Goal: Check status: Check status

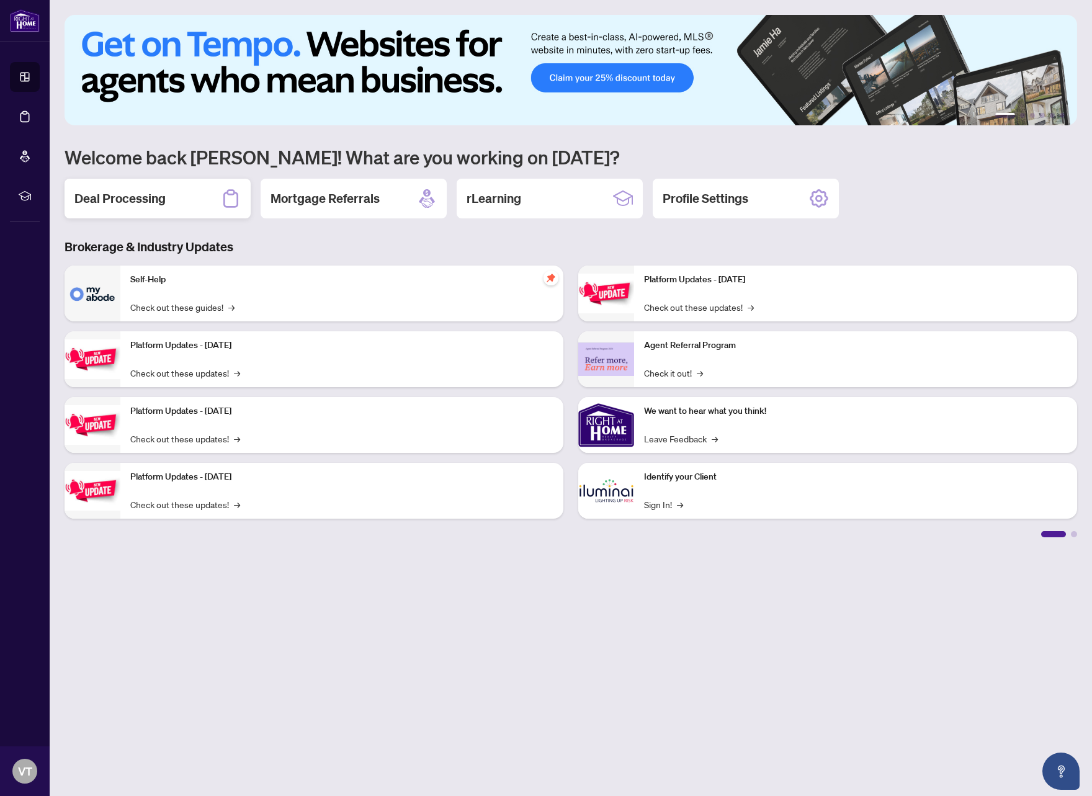
click at [189, 211] on div "Deal Processing" at bounding box center [158, 199] width 186 height 40
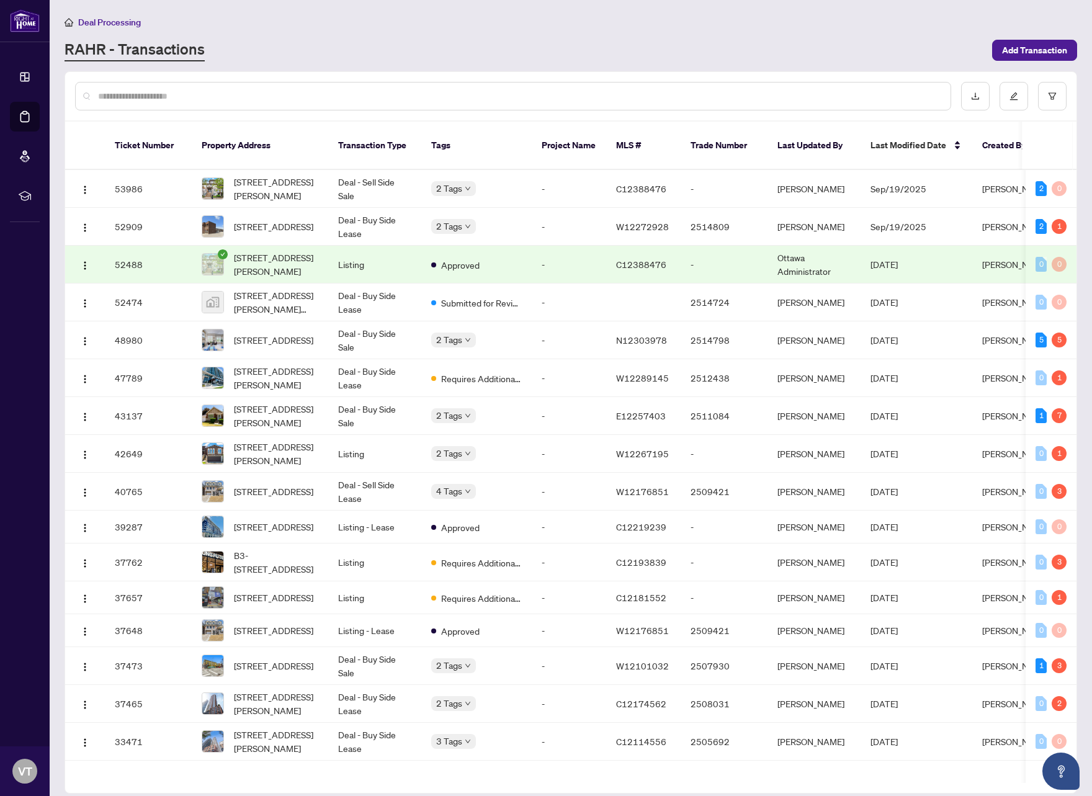
click at [287, 97] on input "text" at bounding box center [519, 96] width 843 height 14
type input "**********"
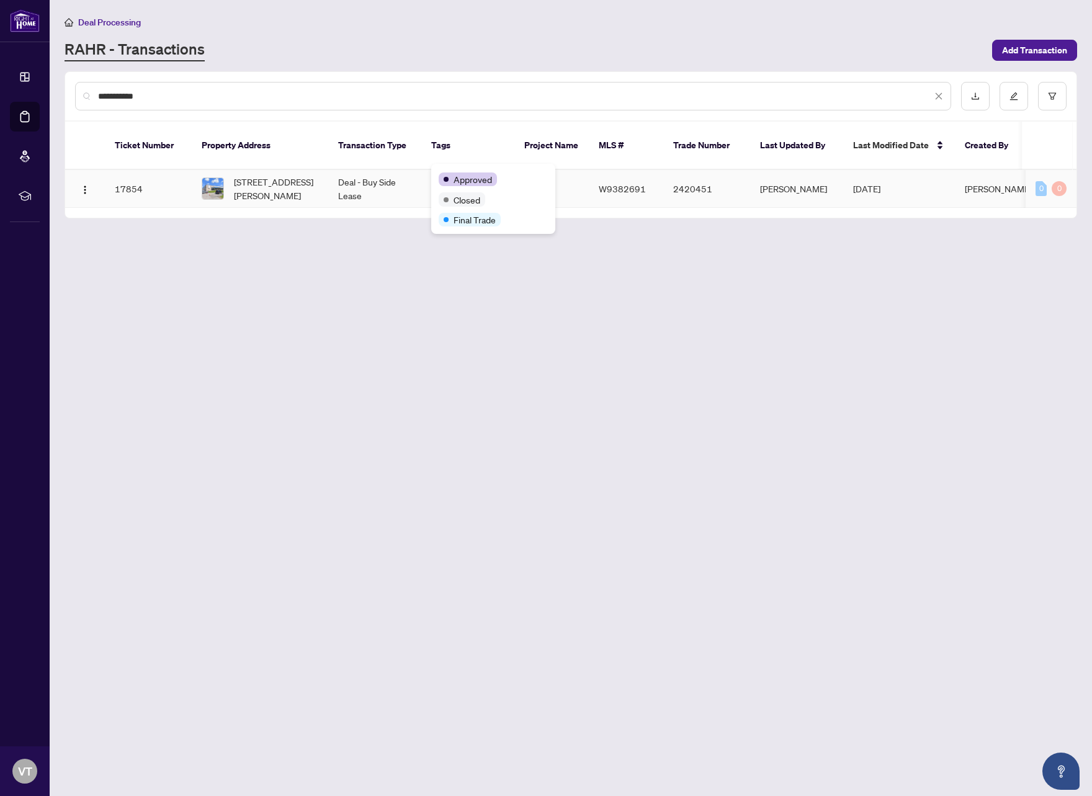
click at [454, 171] on div "Approved" at bounding box center [493, 178] width 109 height 15
click at [259, 176] on span "[STREET_ADDRESS][PERSON_NAME]" at bounding box center [276, 188] width 84 height 27
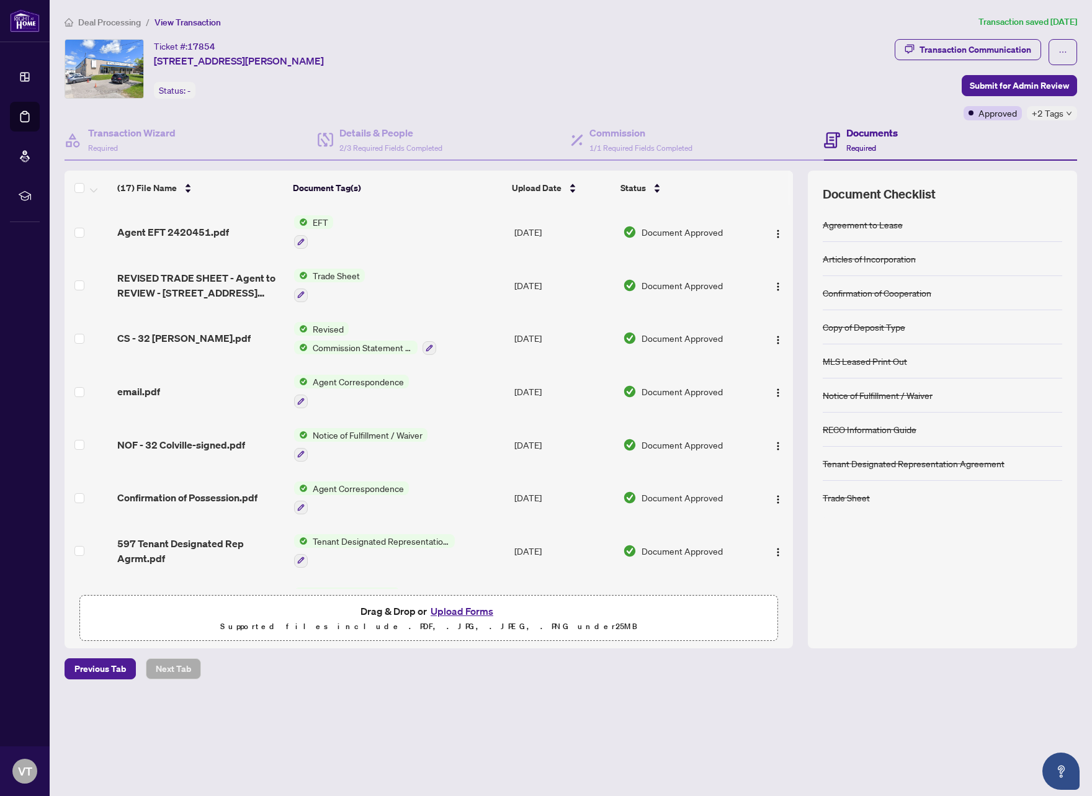
click at [210, 227] on span "Agent EFT 2420451.pdf" at bounding box center [173, 232] width 112 height 15
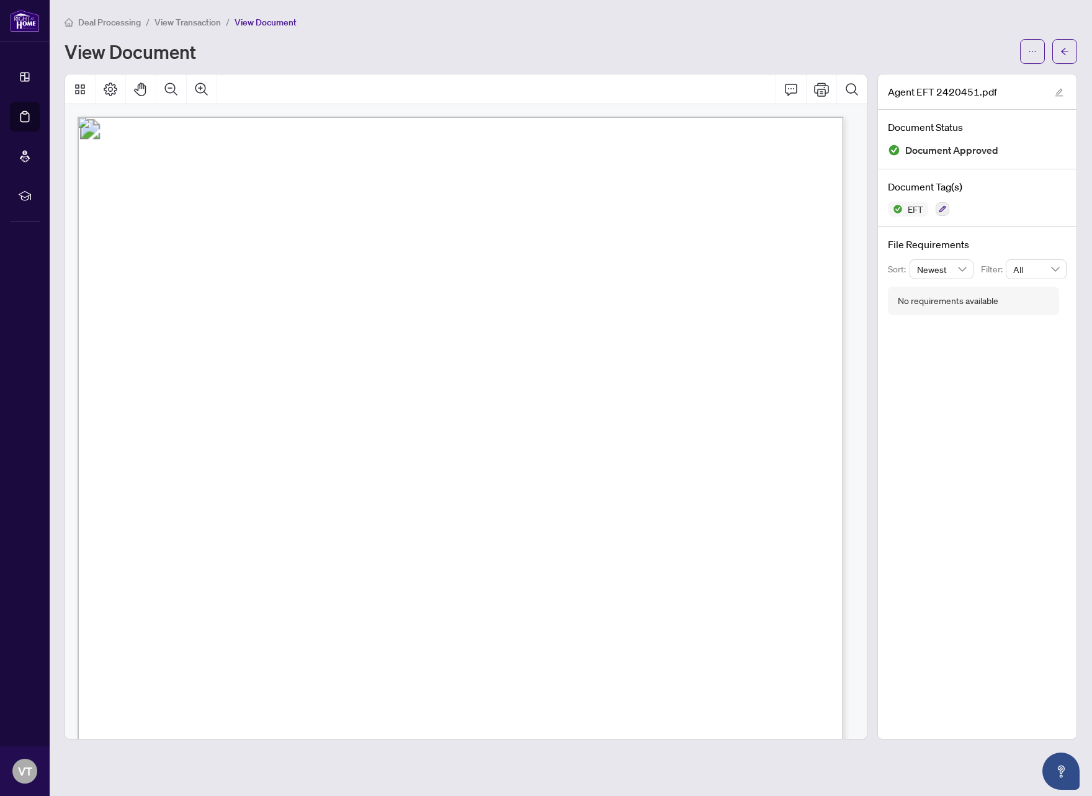
drag, startPoint x: 796, startPoint y: 289, endPoint x: 497, endPoint y: 205, distance: 310.7
click at [541, 305] on span "Net Pay" at bounding box center [524, 303] width 35 height 9
